Goal: Information Seeking & Learning: Find contact information

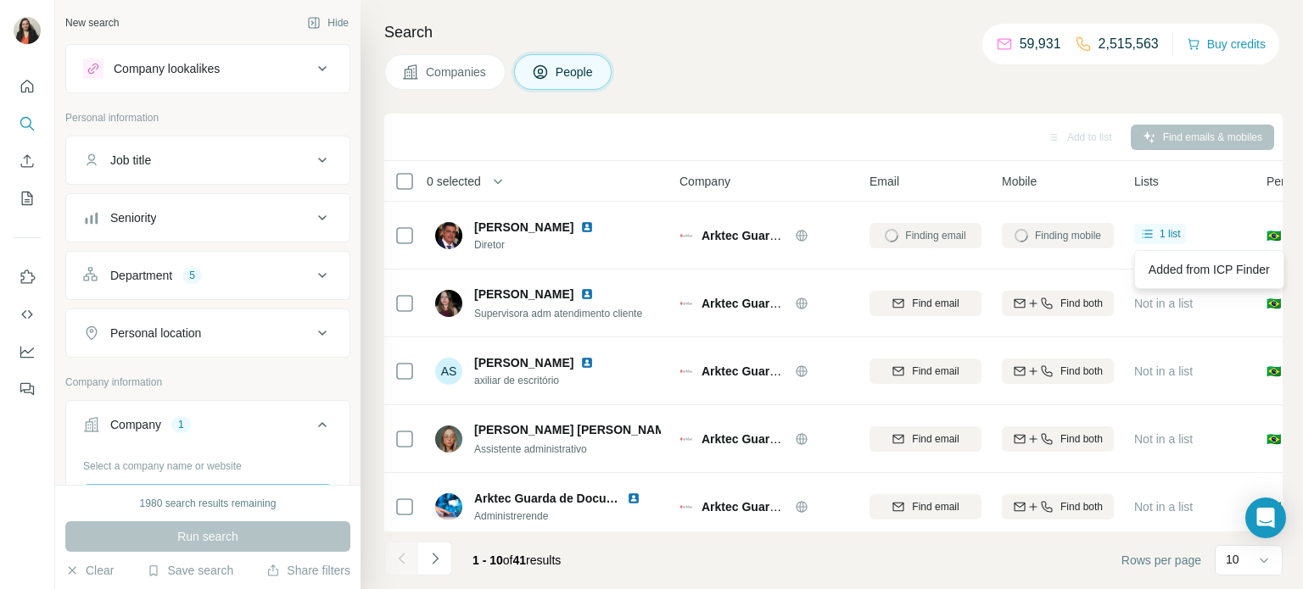
scroll to position [149, 0]
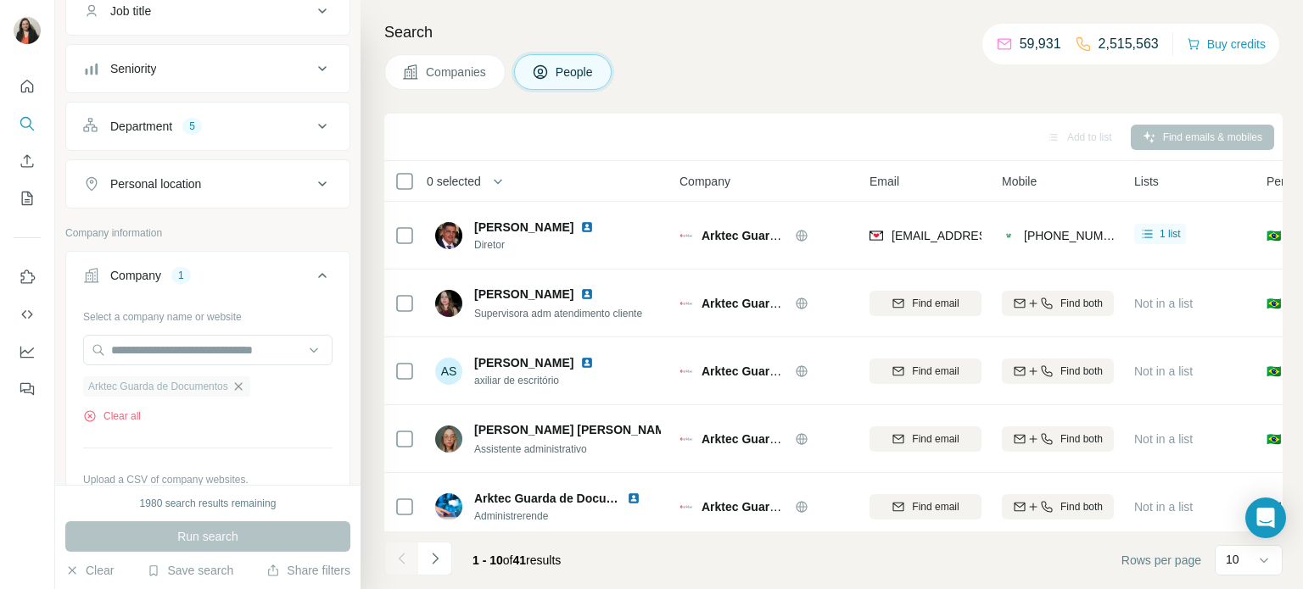
click at [245, 383] on icon "button" at bounding box center [239, 387] width 14 height 14
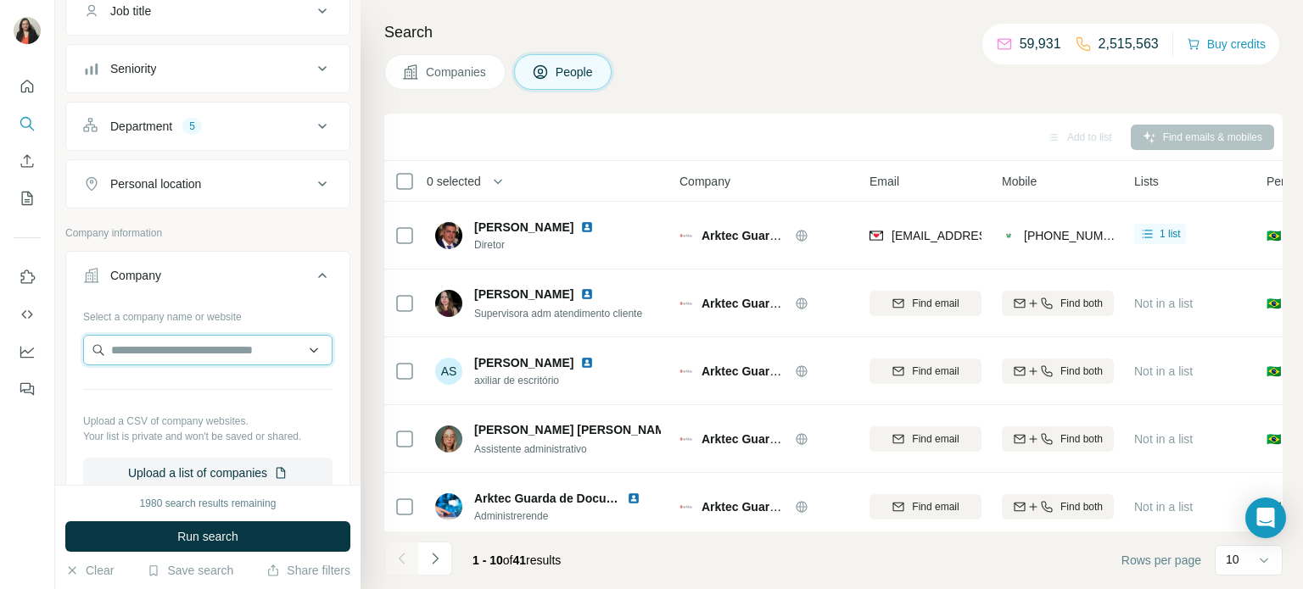
click at [221, 356] on input "text" at bounding box center [207, 350] width 249 height 31
type input "**********"
click at [806, 90] on div "Search Companies People Add to list Find emails & mobiles 0 selected People Com…" at bounding box center [831, 294] width 942 height 589
click at [207, 352] on input "text" at bounding box center [207, 350] width 249 height 31
paste input "**********"
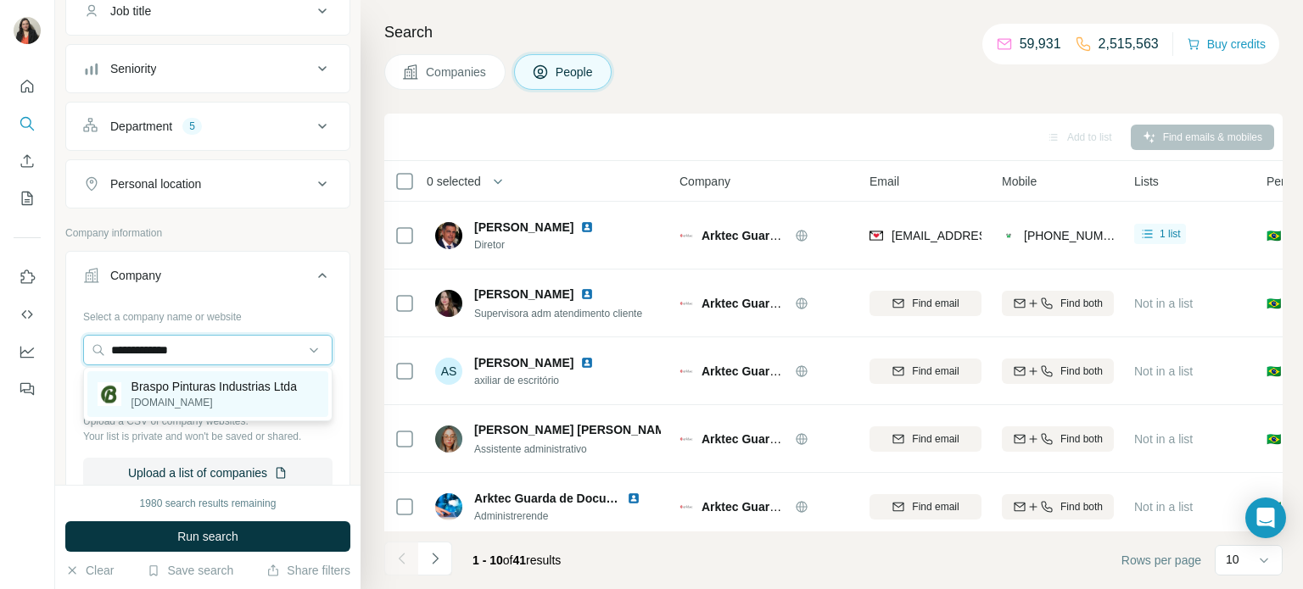
type input "**********"
click at [210, 388] on p "Braspo Pinturas Industrias Ltda" at bounding box center [213, 386] width 165 height 17
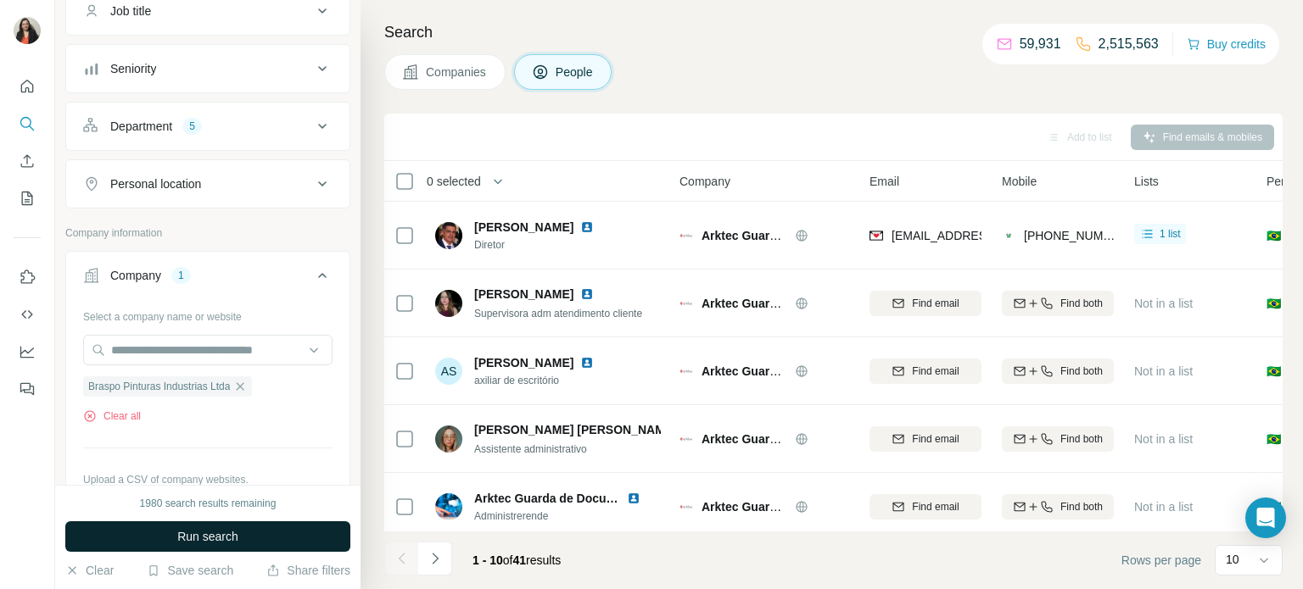
click at [198, 539] on span "Run search" at bounding box center [207, 536] width 61 height 17
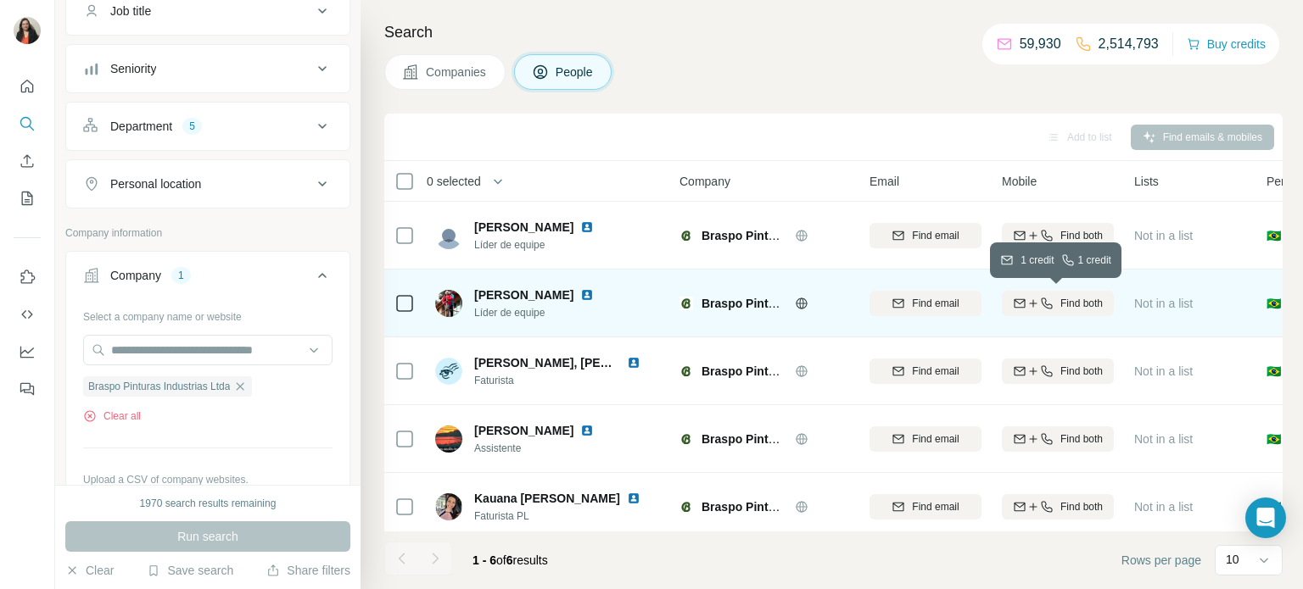
click at [1096, 302] on span "Find both" at bounding box center [1081, 303] width 42 height 15
click at [1168, 301] on span "1 list" at bounding box center [1169, 301] width 21 height 15
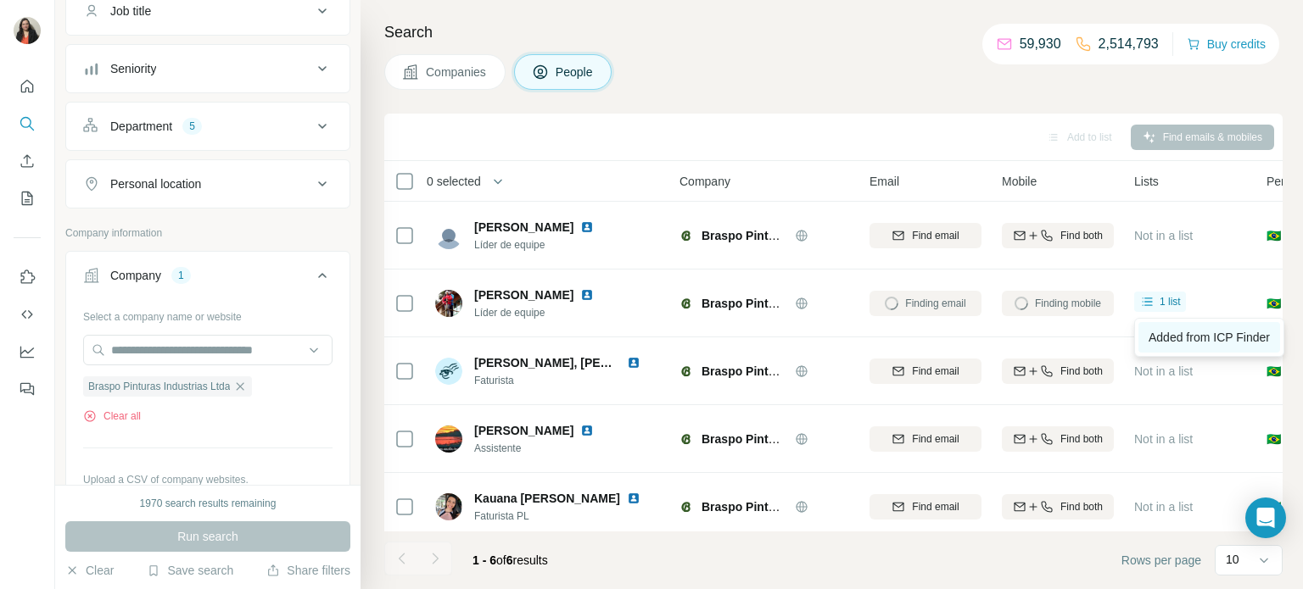
click at [1175, 338] on span "Added from ICP Finder" at bounding box center [1208, 338] width 121 height 14
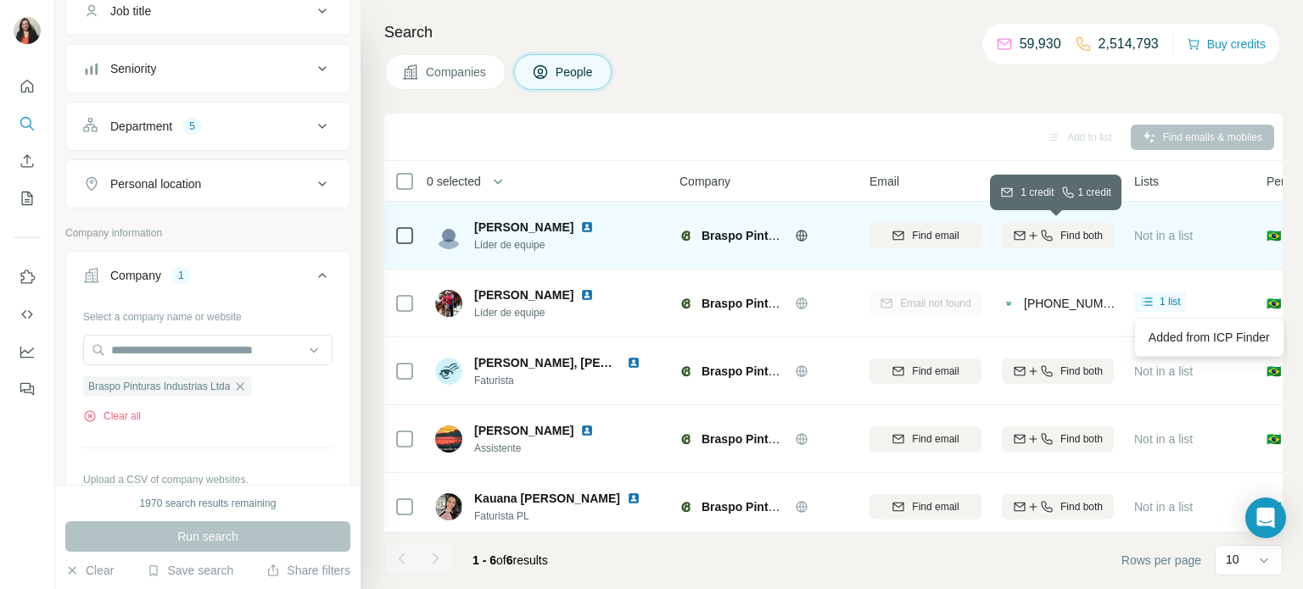
click at [1064, 242] on span "Find both" at bounding box center [1081, 235] width 42 height 15
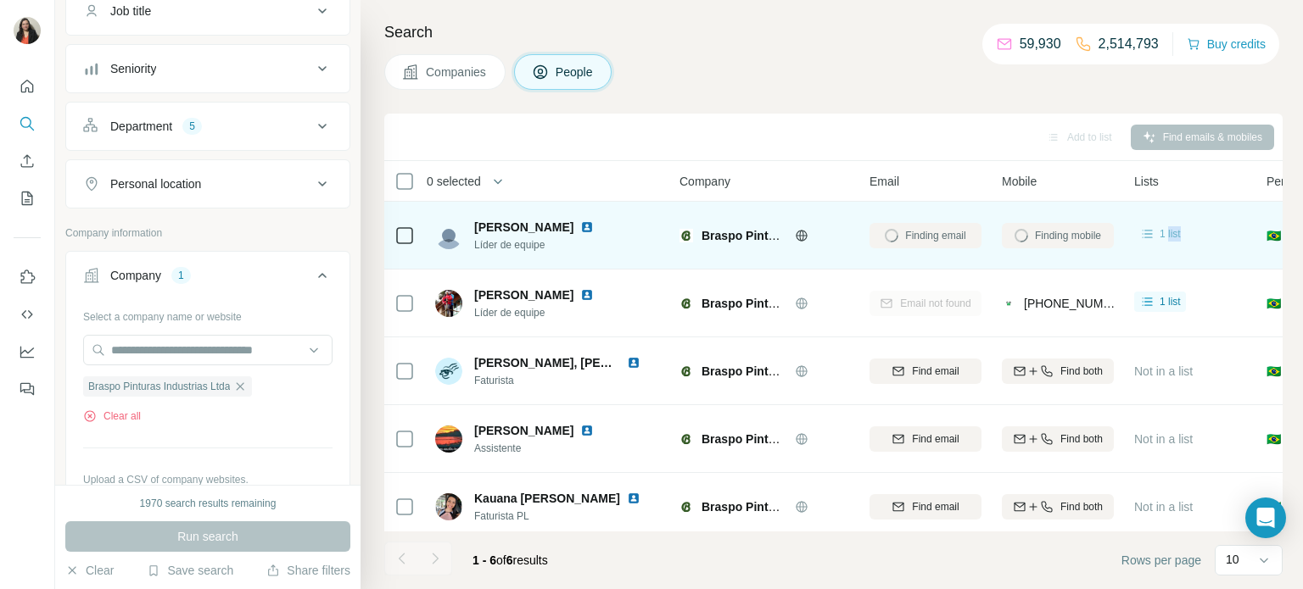
click at [1161, 226] on div "1 list" at bounding box center [1160, 234] width 42 height 17
click at [1165, 235] on span "1 list" at bounding box center [1169, 233] width 21 height 15
click at [1169, 236] on span "1 list" at bounding box center [1169, 233] width 21 height 15
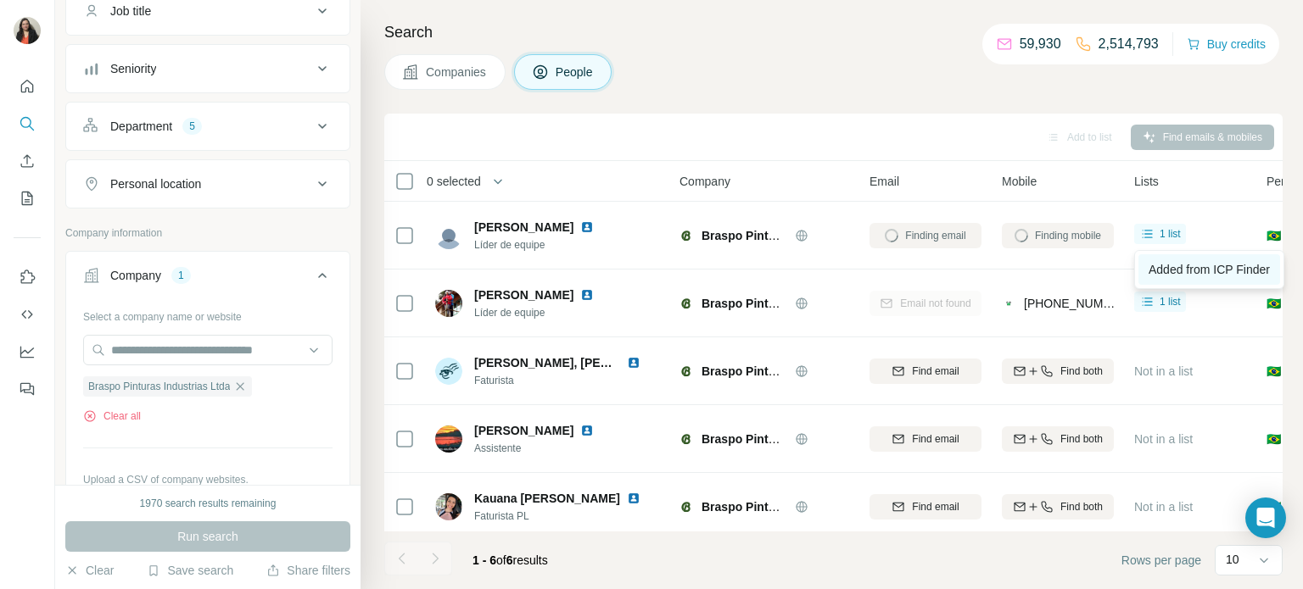
click at [1171, 270] on span "Added from ICP Finder" at bounding box center [1208, 270] width 121 height 14
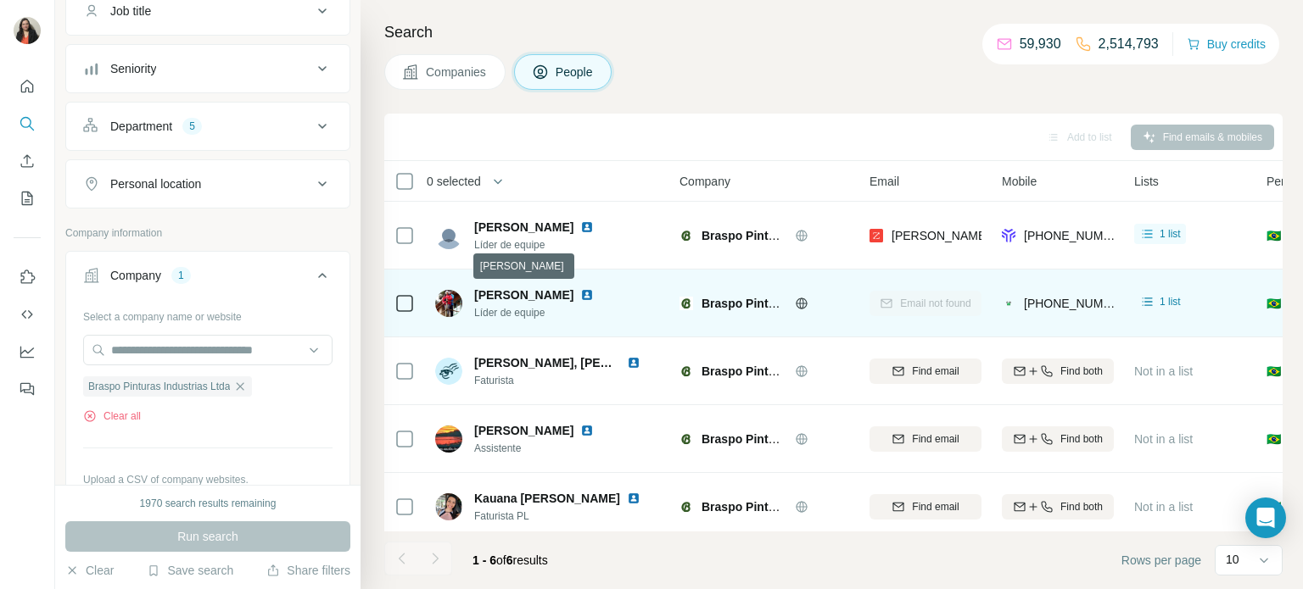
copy span "[PERSON_NAME]"
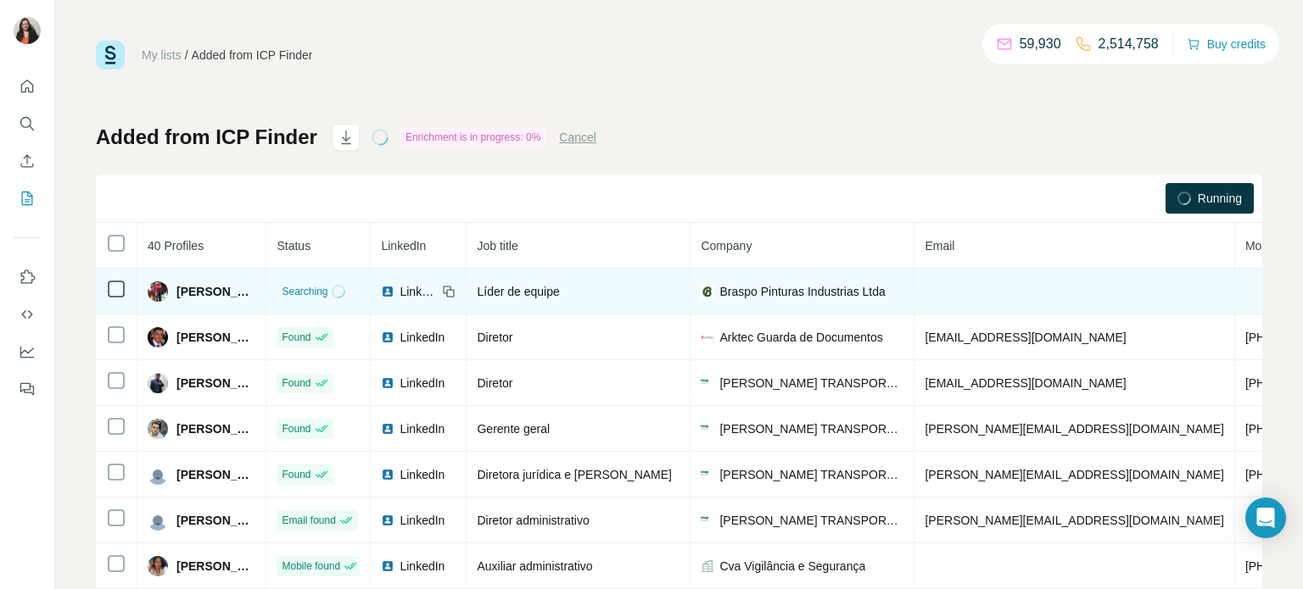
click at [653, 274] on td "Líder de equipe" at bounding box center [579, 292] width 224 height 46
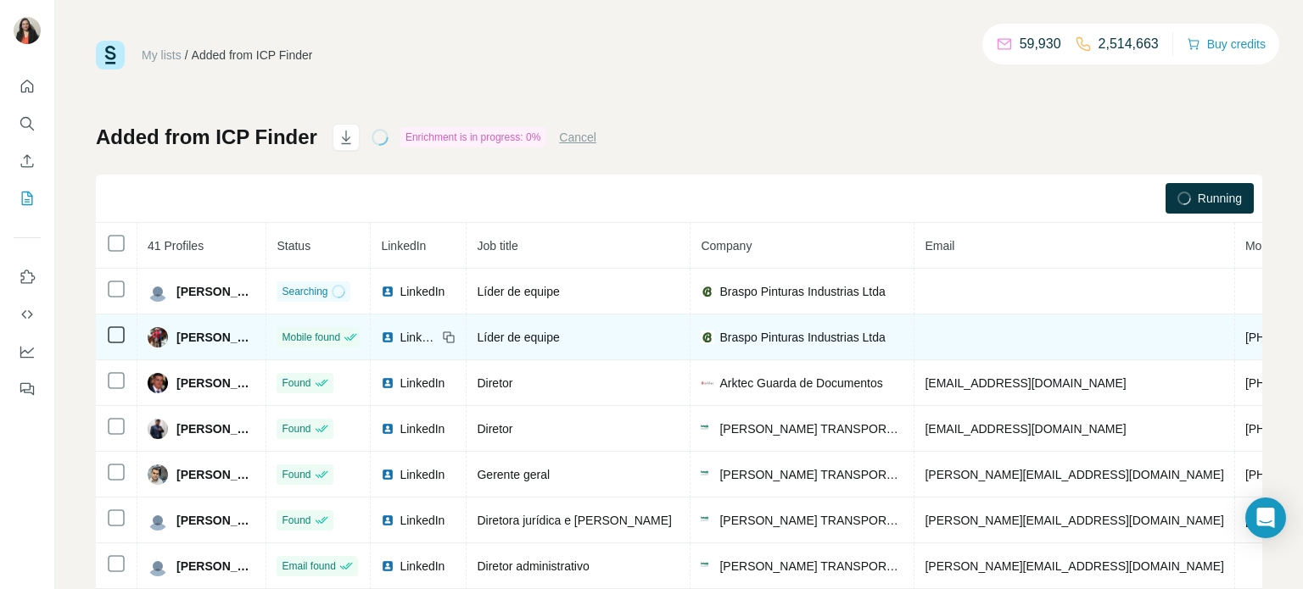
click at [437, 341] on span "LinkedIn" at bounding box center [418, 337] width 37 height 17
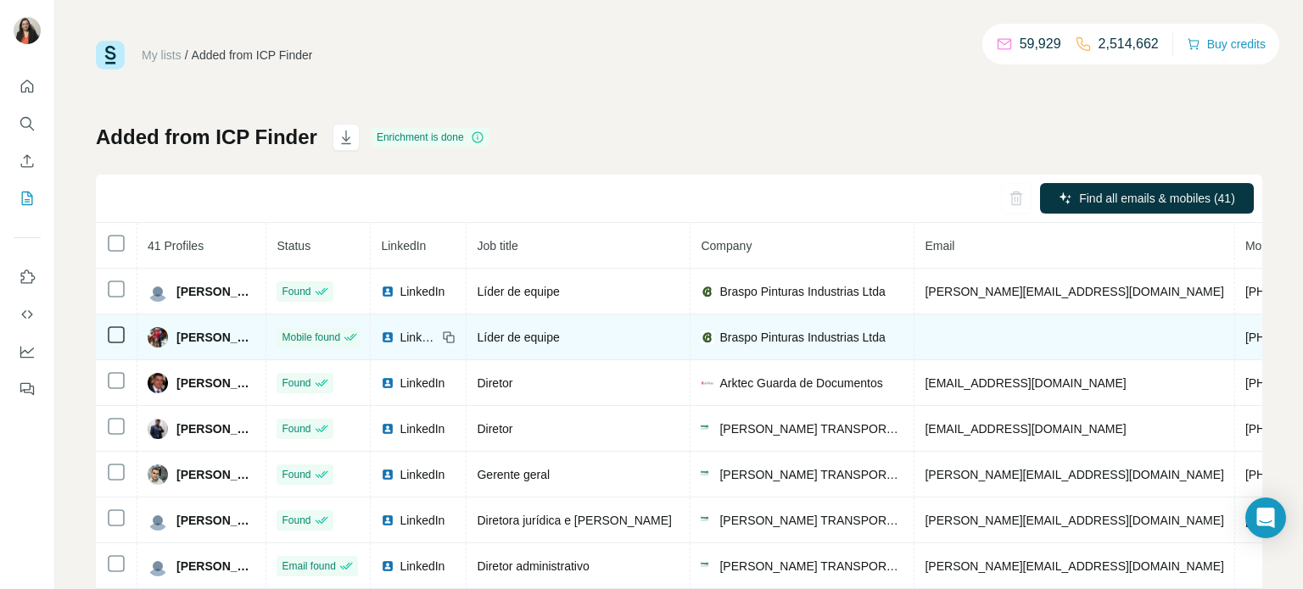
drag, startPoint x: 309, startPoint y: 338, endPoint x: 176, endPoint y: 328, distance: 132.7
click at [176, 329] on span "[PERSON_NAME]" at bounding box center [215, 337] width 79 height 17
copy span "George Augusto da Silv"
click at [255, 337] on span "[PERSON_NAME]" at bounding box center [215, 337] width 79 height 17
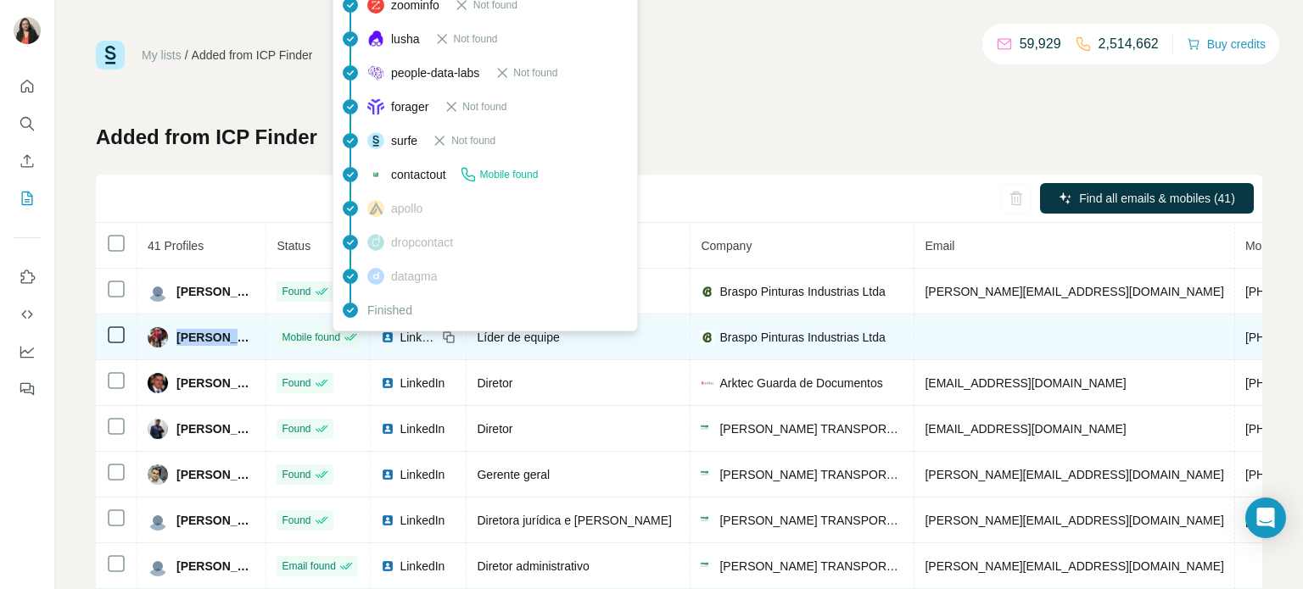
drag, startPoint x: 179, startPoint y: 338, endPoint x: 336, endPoint y: 346, distance: 157.1
click at [336, 346] on tr "George Augusto da Silveira Mobile found LinkedIn Líder de equipe Braspo Pintura…" at bounding box center [893, 338] width 1594 height 46
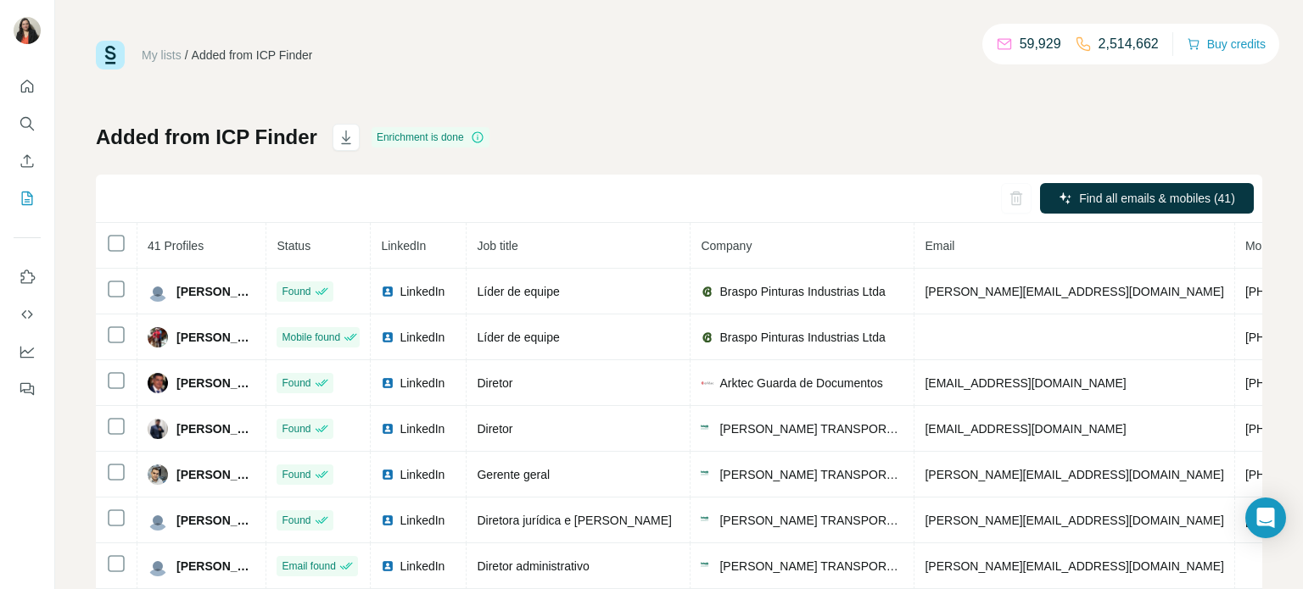
click at [846, 115] on div "My lists / Added from ICP Finder 59,929 2,514,662 Buy credits Added from ICP Fi…" at bounding box center [679, 356] width 1166 height 630
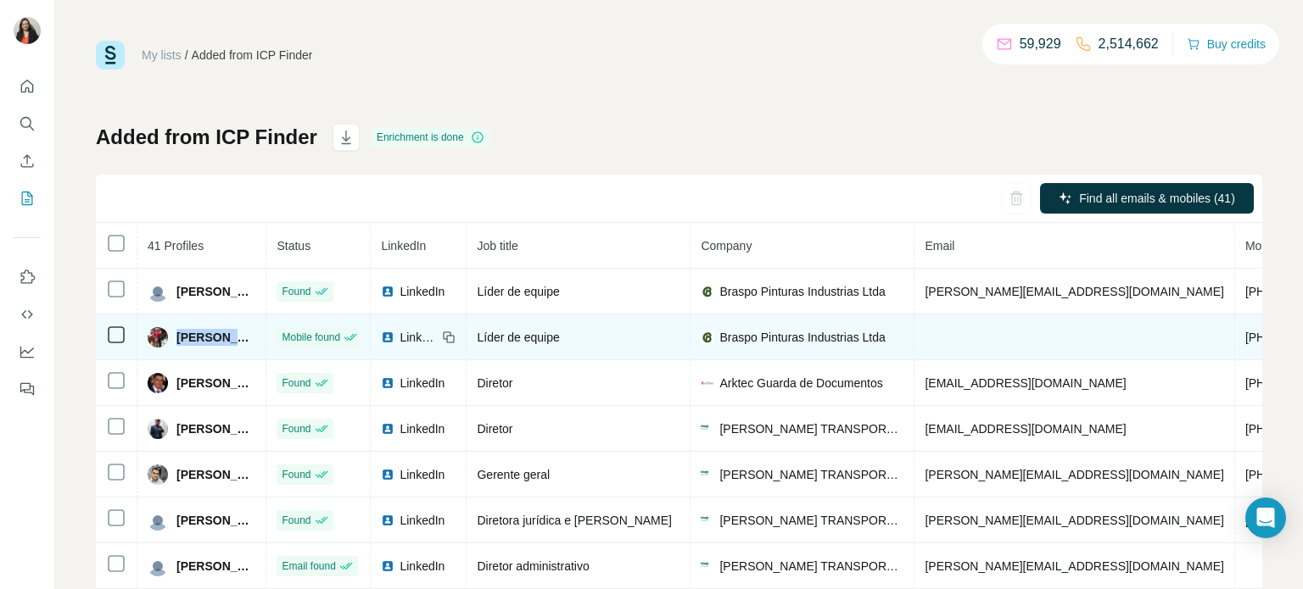
drag, startPoint x: 180, startPoint y: 333, endPoint x: 325, endPoint y: 346, distance: 145.6
click at [325, 346] on tr "George Augusto da Silveira Mobile found LinkedIn Líder de equipe Braspo Pintura…" at bounding box center [893, 338] width 1594 height 46
copy span "[PERSON_NAME]"
click at [455, 339] on icon at bounding box center [451, 339] width 8 height 8
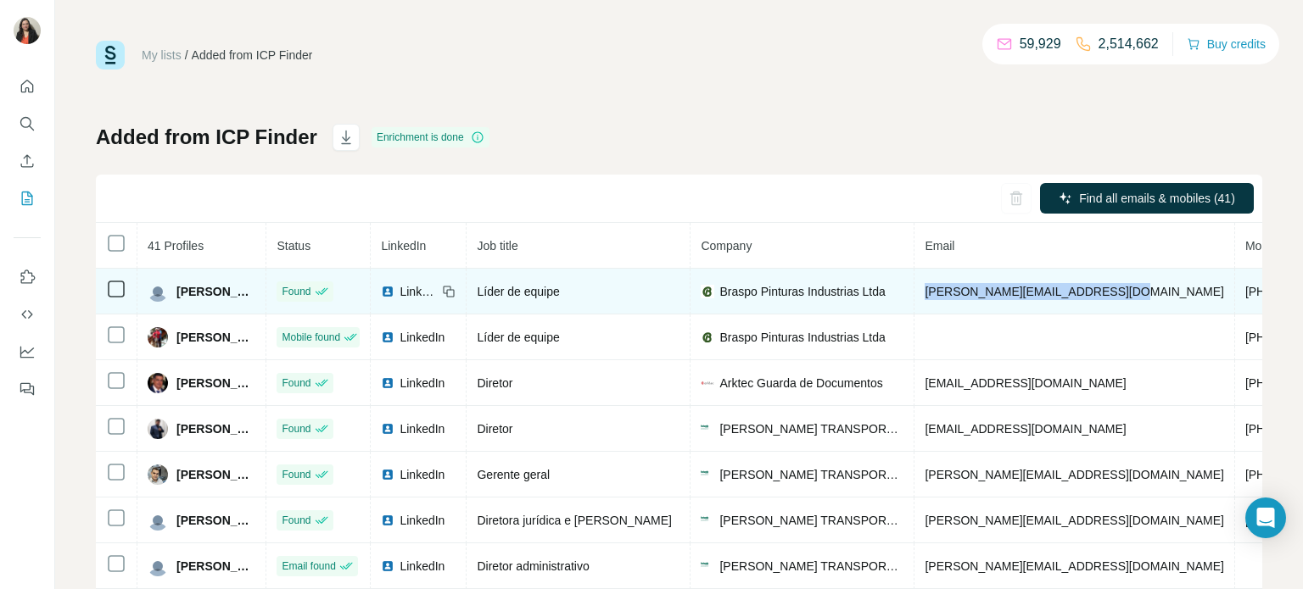
drag, startPoint x: 1189, startPoint y: 290, endPoint x: 1043, endPoint y: 299, distance: 146.1
click at [981, 293] on td "[PERSON_NAME][EMAIL_ADDRESS][DOMAIN_NAME]" at bounding box center [1074, 292] width 320 height 46
copy span "[PERSON_NAME][EMAIL_ADDRESS][DOMAIN_NAME]"
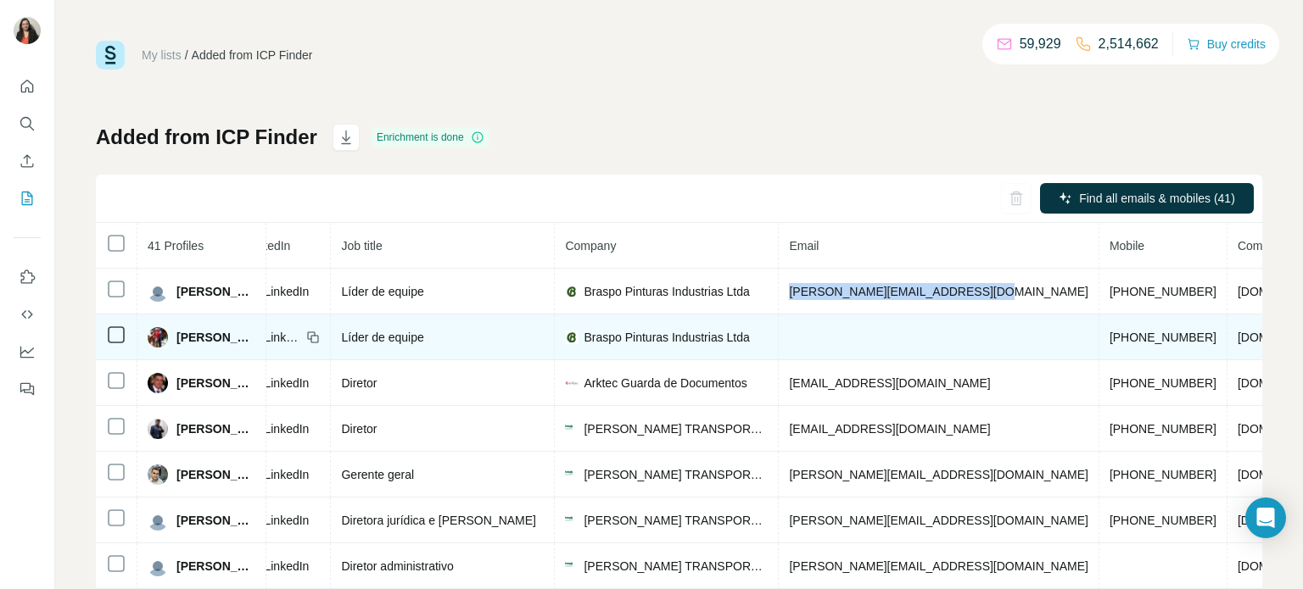
scroll to position [0, 170]
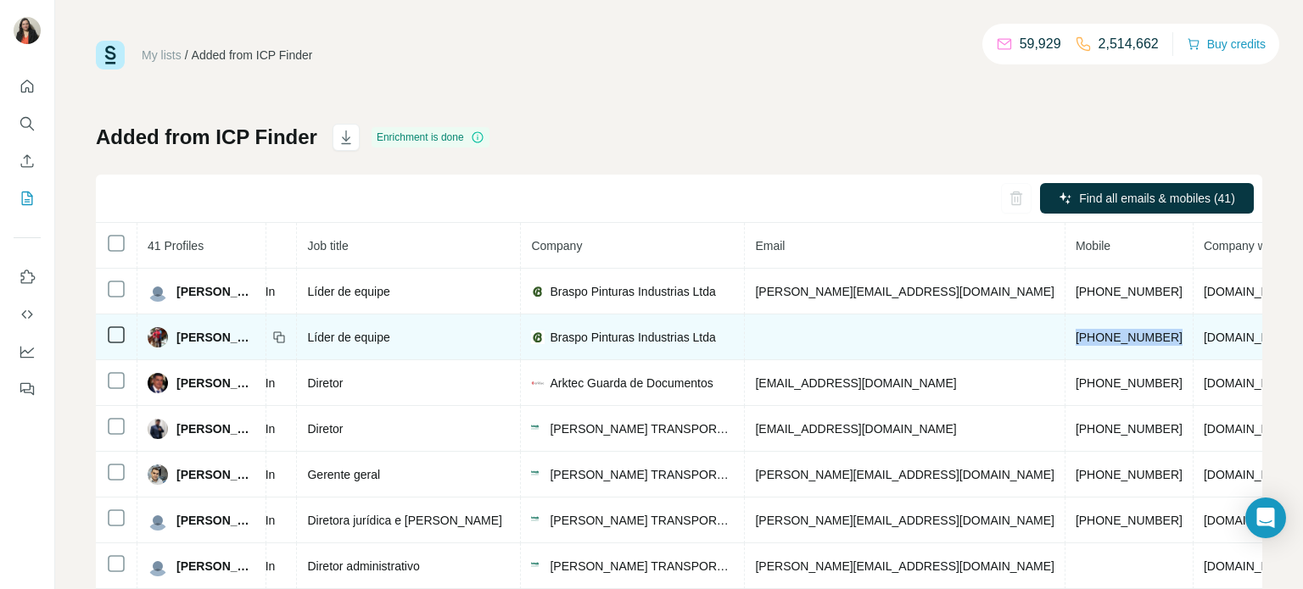
drag, startPoint x: 1154, startPoint y: 336, endPoint x: 1042, endPoint y: 338, distance: 112.0
click at [1065, 338] on td "[PHONE_NUMBER]" at bounding box center [1129, 338] width 128 height 46
copy span "[PHONE_NUMBER]"
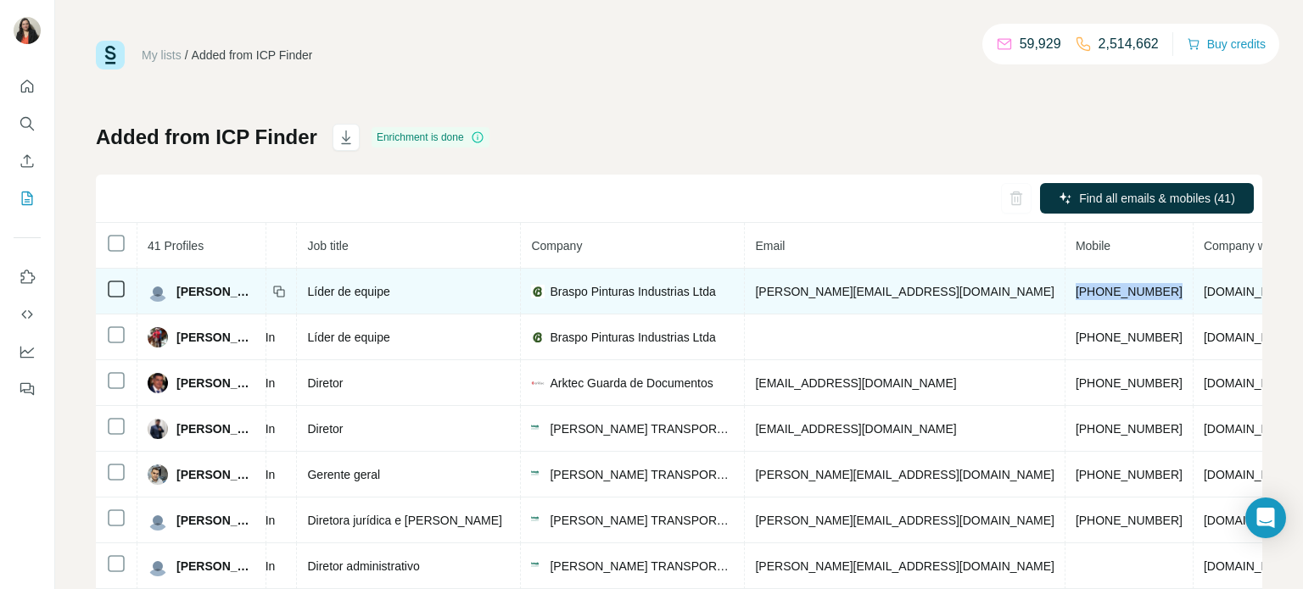
drag, startPoint x: 1147, startPoint y: 290, endPoint x: 1052, endPoint y: 288, distance: 95.0
click at [1065, 290] on td "[PHONE_NUMBER]" at bounding box center [1129, 292] width 128 height 46
copy span "[PHONE_NUMBER]"
